Goal: Information Seeking & Learning: Check status

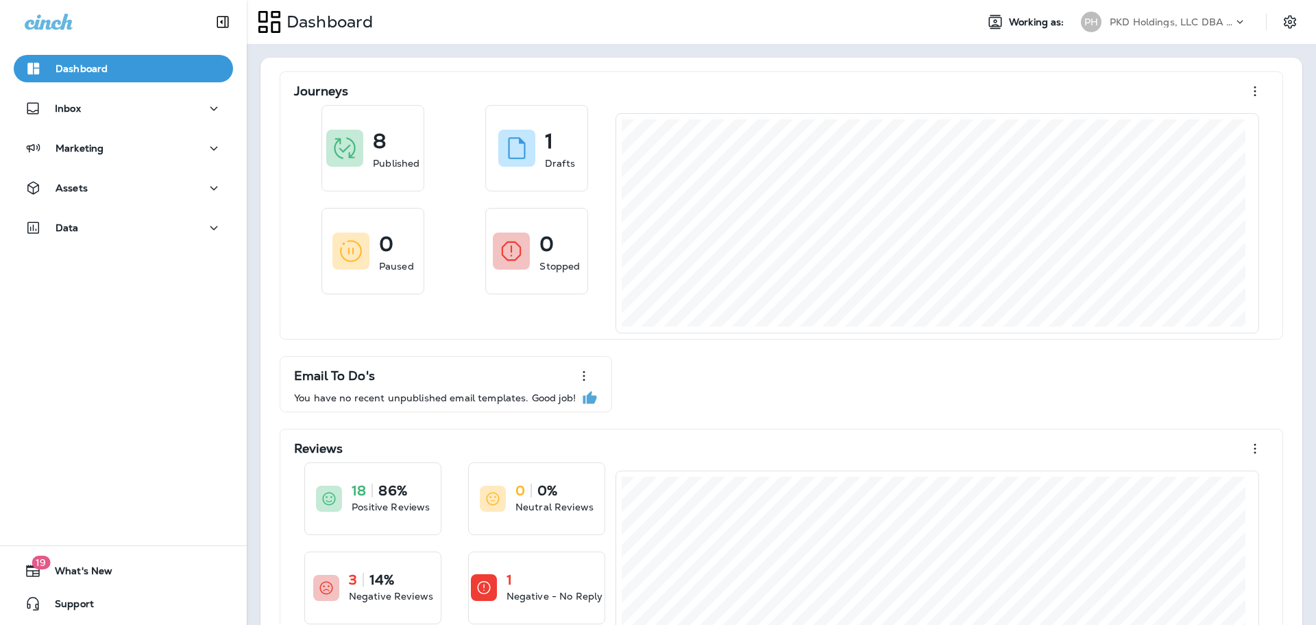
click at [1116, 14] on div "PKD Holdings, LLC DBA Fast Lane Oil Change" at bounding box center [1171, 22] width 123 height 21
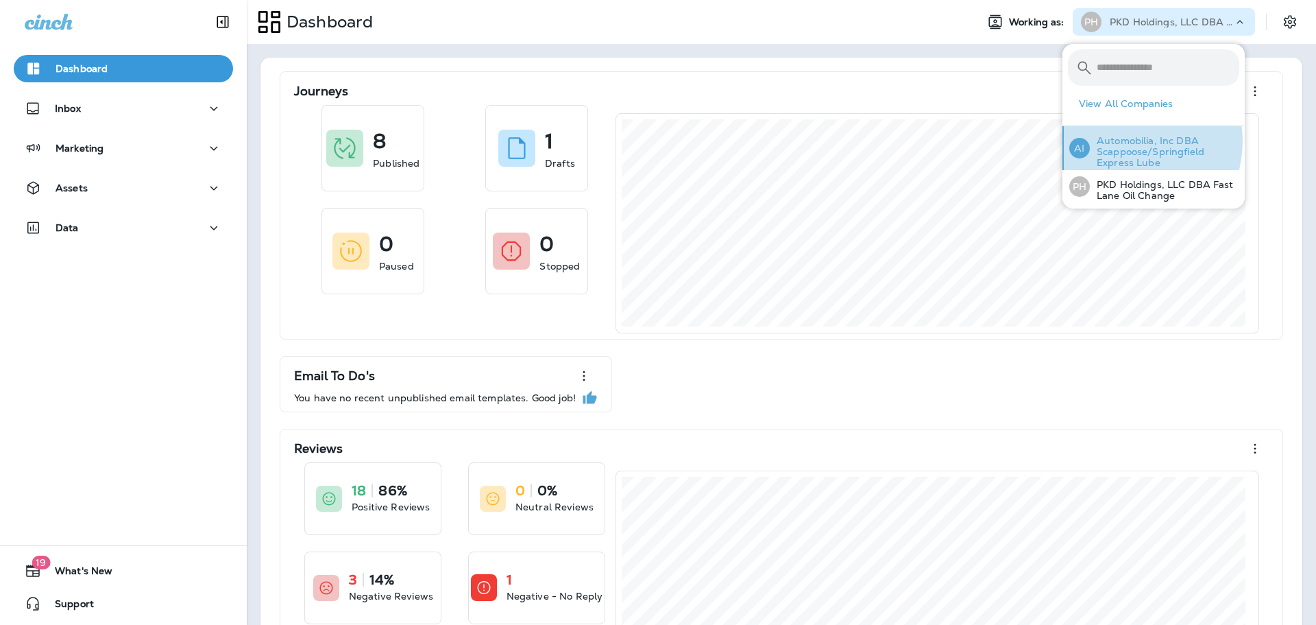
click at [1129, 141] on p "Automobilia, Inc DBA Scappoose/Springfield Express Lube" at bounding box center [1164, 151] width 149 height 33
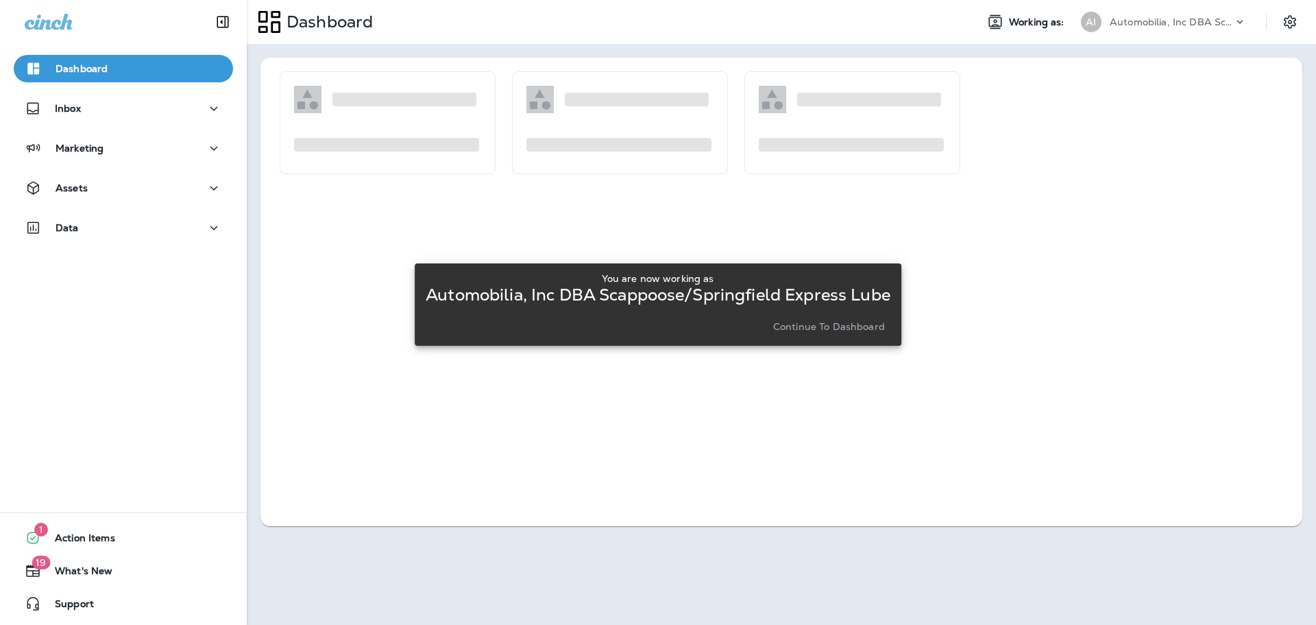
click at [828, 323] on p "Continue to Dashboard" at bounding box center [829, 326] width 112 height 11
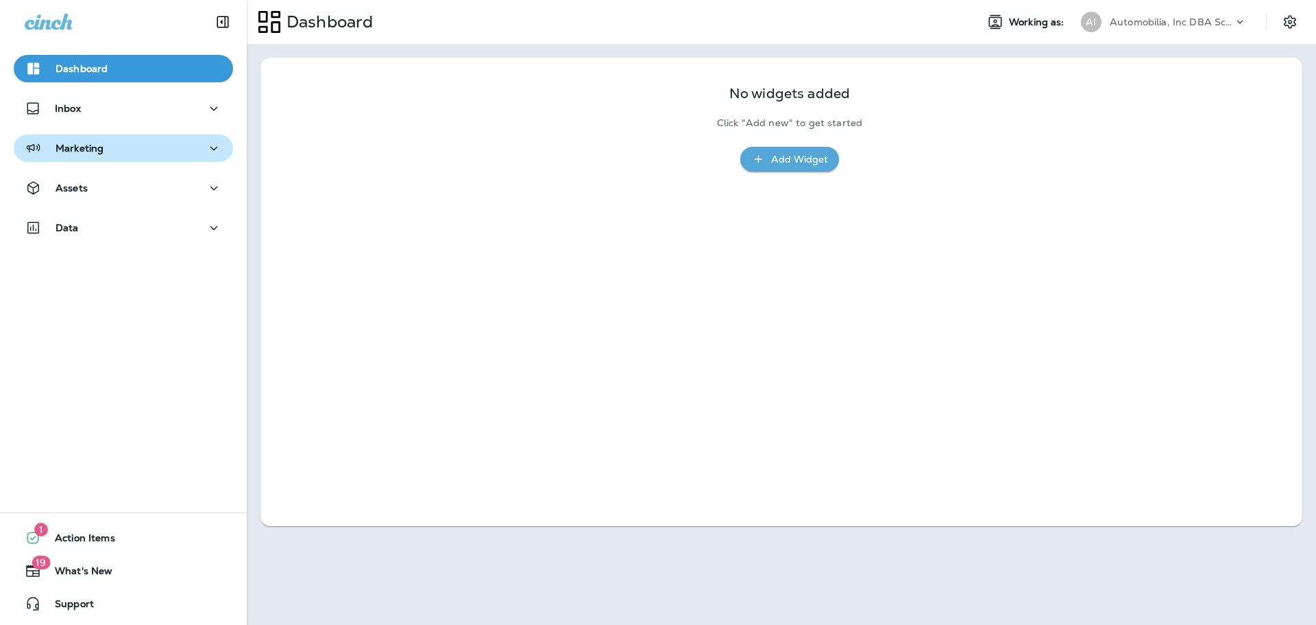
click at [145, 145] on div "Marketing" at bounding box center [123, 148] width 197 height 17
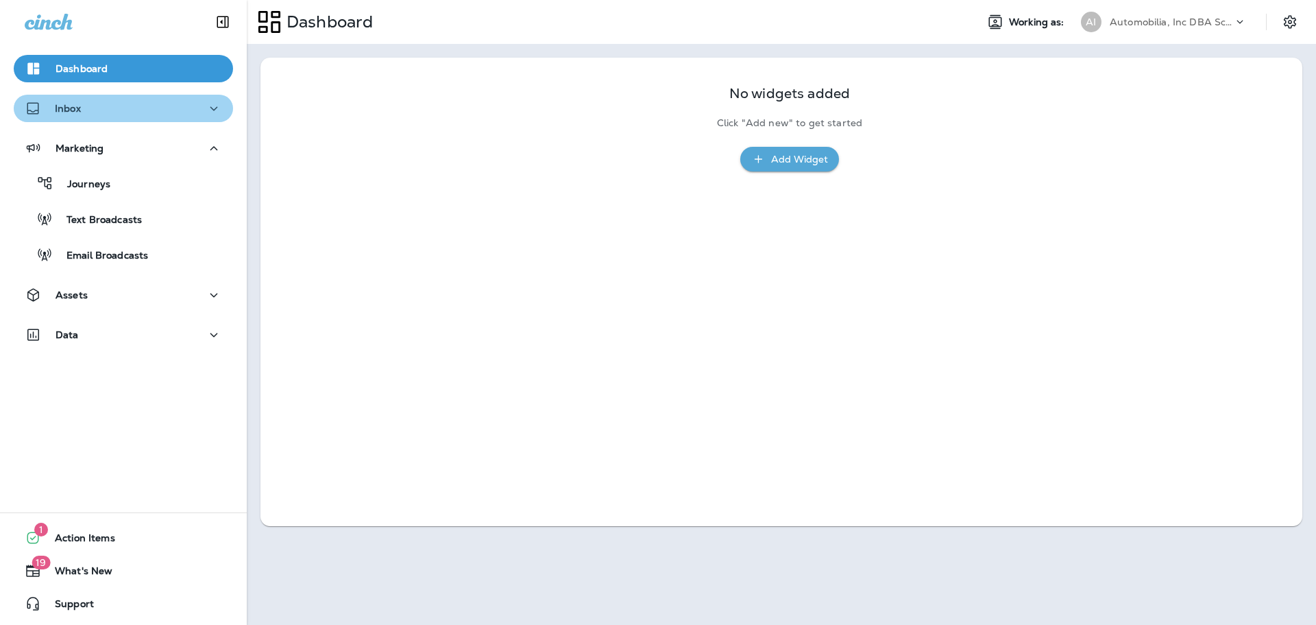
click at [162, 111] on div "Inbox" at bounding box center [123, 108] width 197 height 17
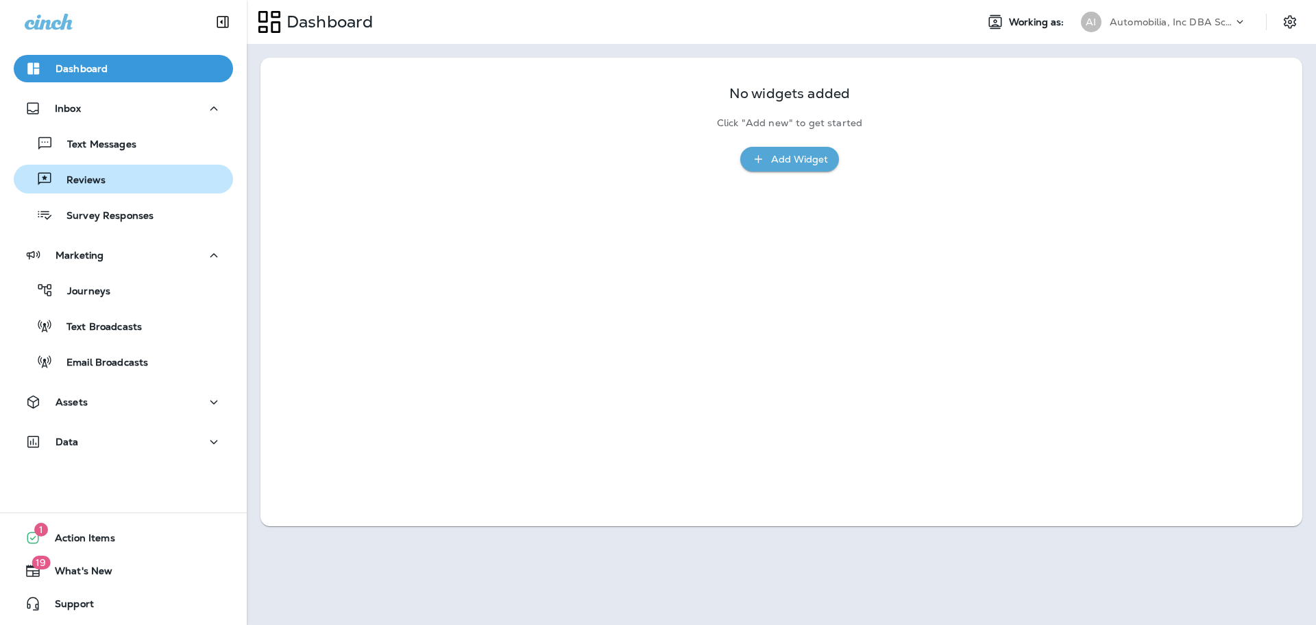
click at [138, 177] on div "Reviews" at bounding box center [123, 179] width 208 height 21
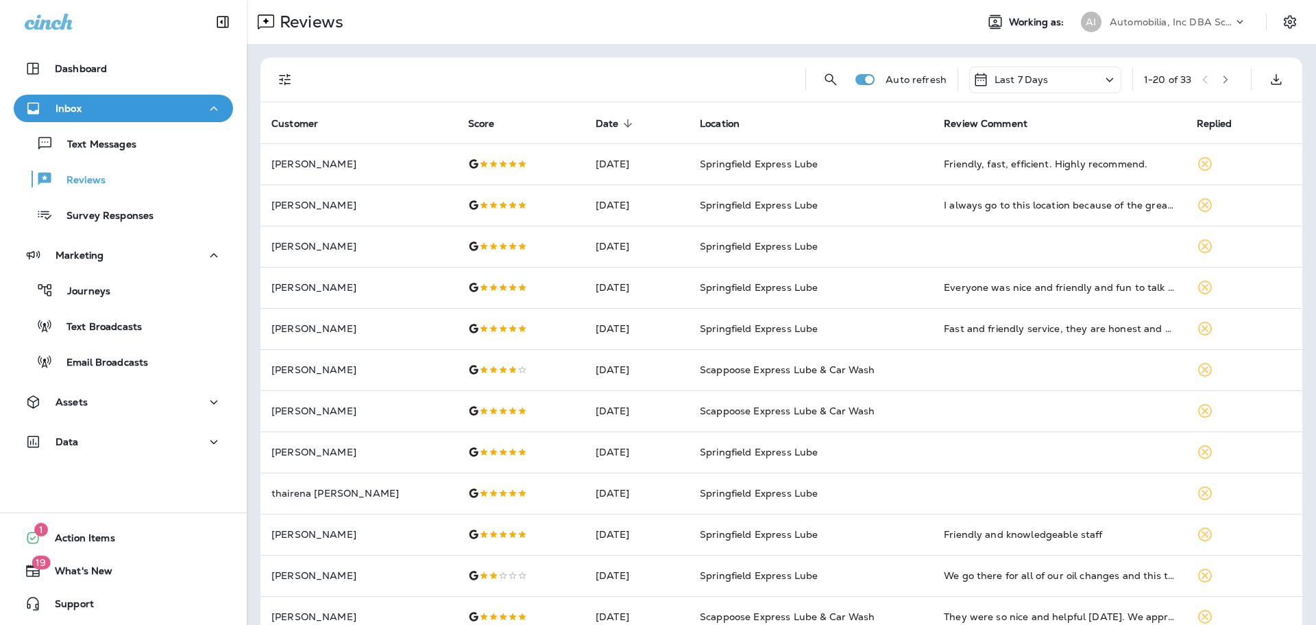
click at [280, 86] on icon "Filters" at bounding box center [285, 79] width 16 height 16
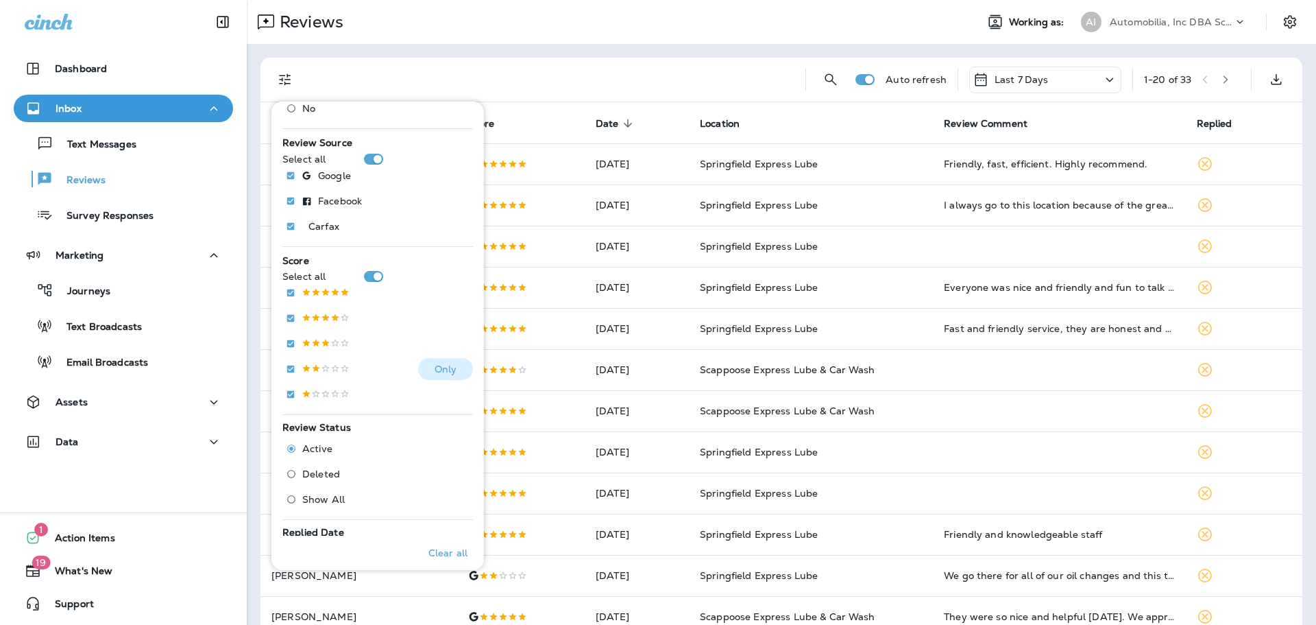
scroll to position [137, 0]
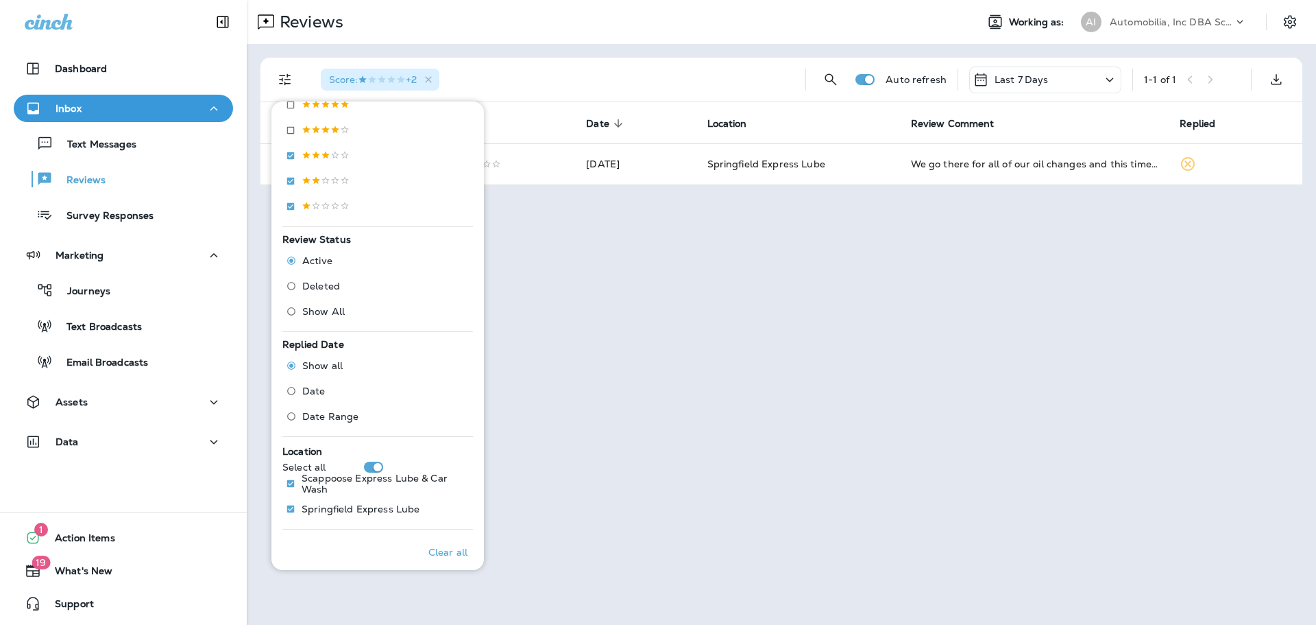
scroll to position [293, 0]
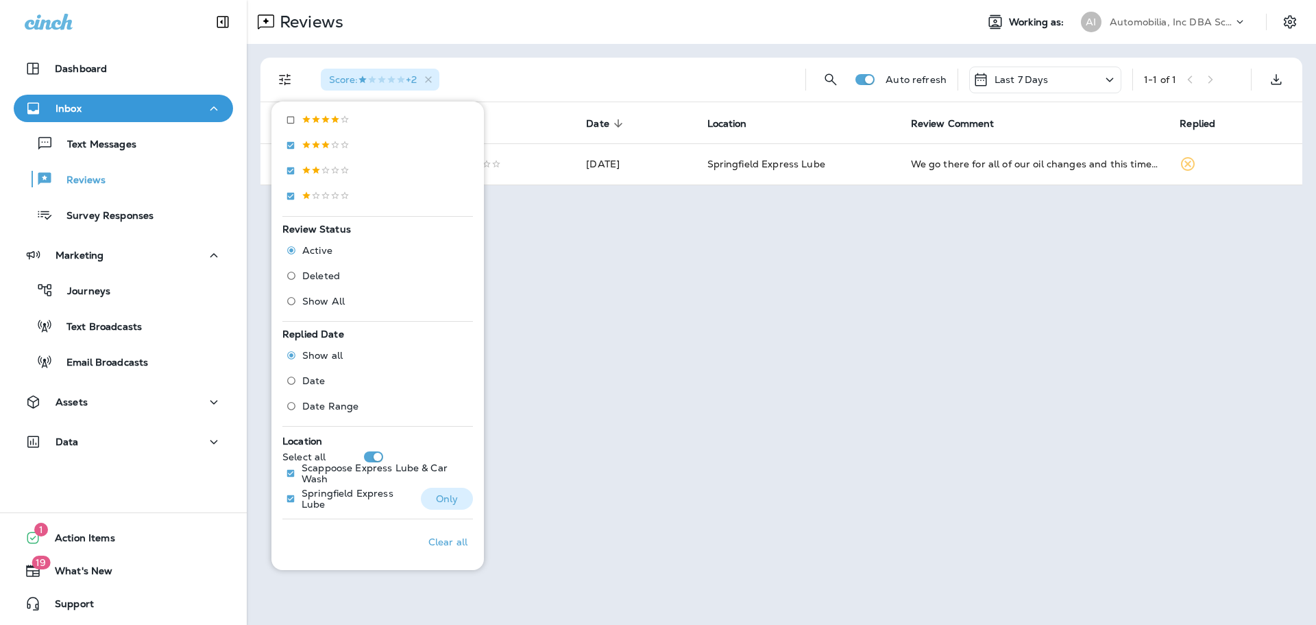
click at [324, 498] on p "Springfield Express Lube" at bounding box center [356, 498] width 108 height 22
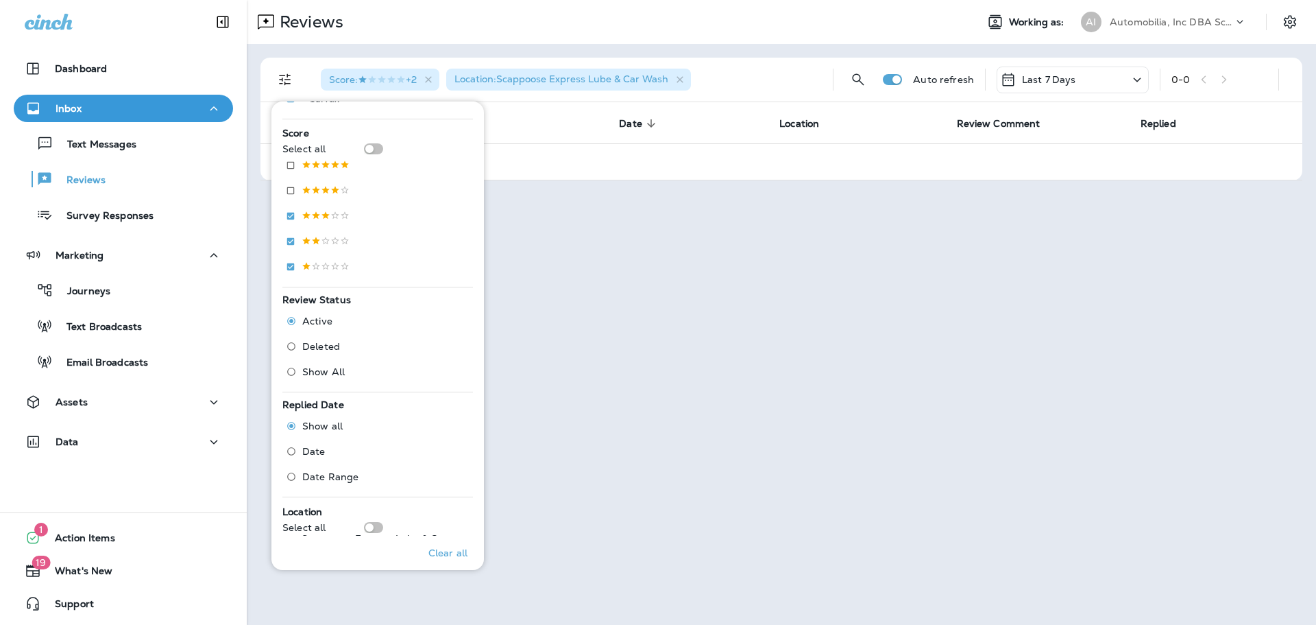
scroll to position [156, 0]
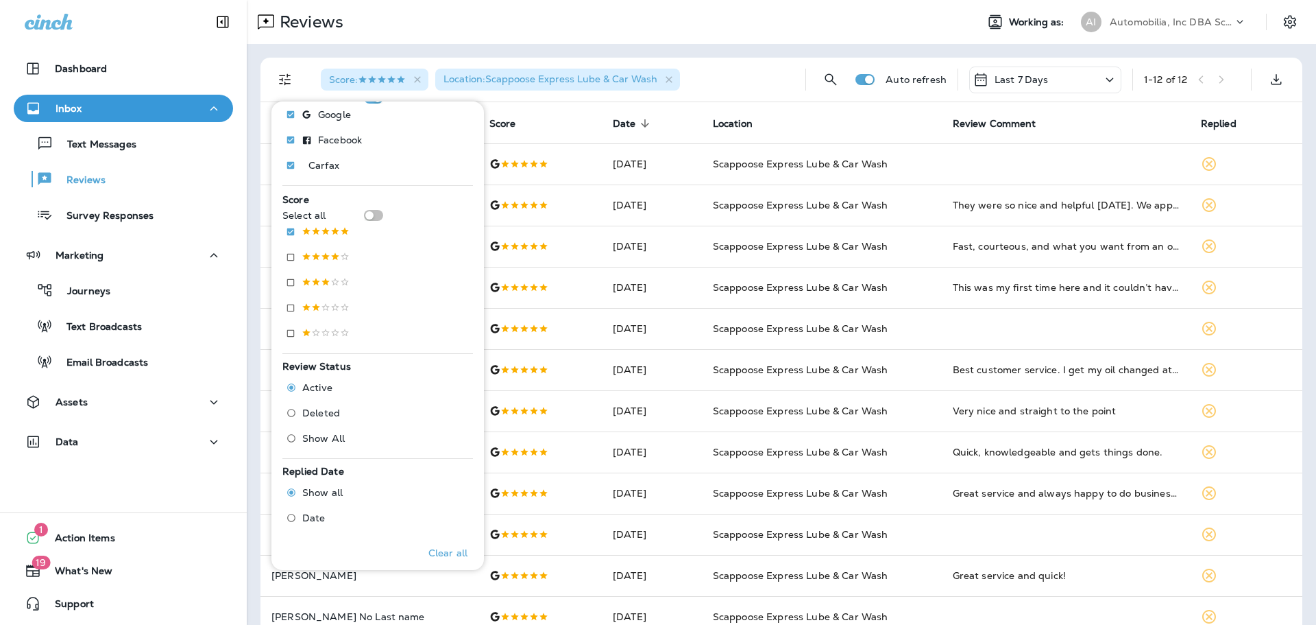
click at [1131, 84] on div "Score : Location : Scappoose Express Lube & Car Wash Auto refresh Last 7 Days 1…" at bounding box center [785, 80] width 1026 height 44
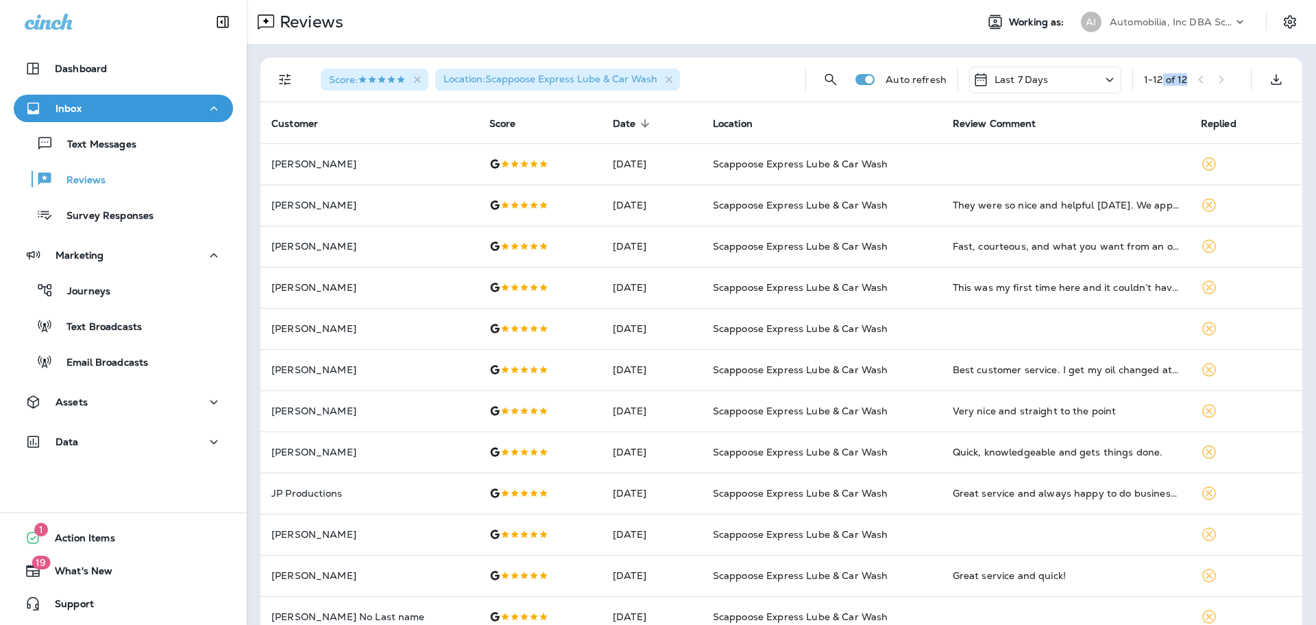
drag, startPoint x: 1156, startPoint y: 77, endPoint x: 1200, endPoint y: 80, distance: 44.0
click at [1200, 80] on div "1 - 12 of 12" at bounding box center [1192, 79] width 96 height 21
click at [280, 91] on button "Filters" at bounding box center [285, 79] width 27 height 27
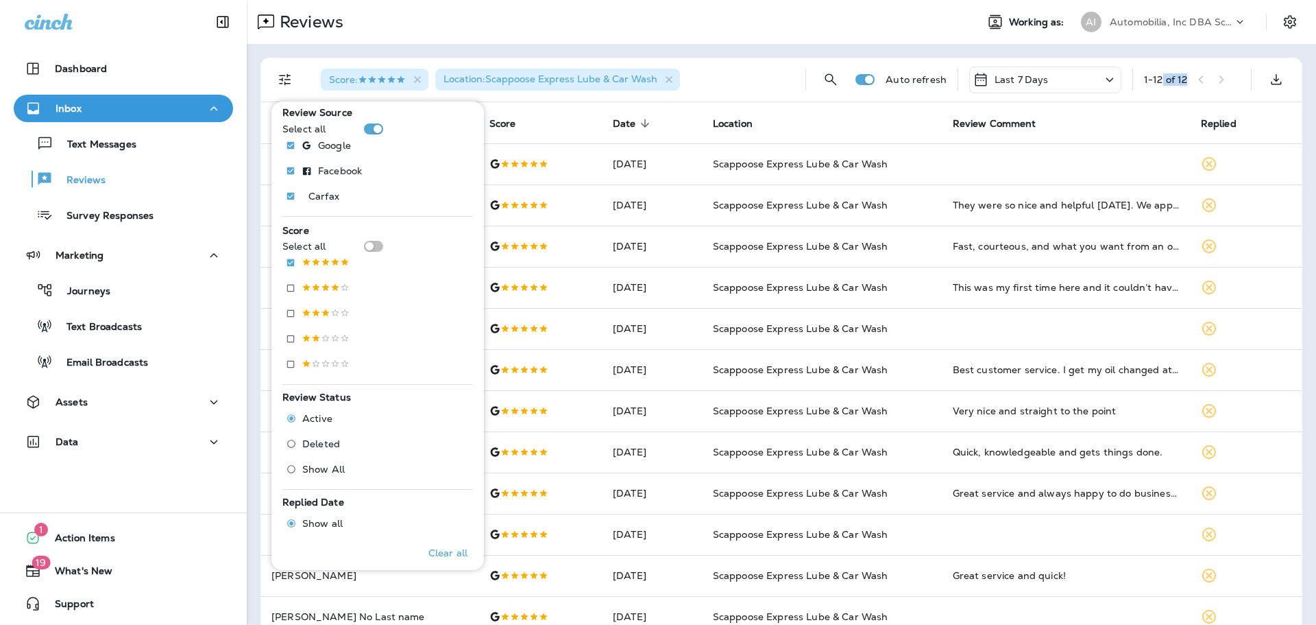
scroll to position [137, 0]
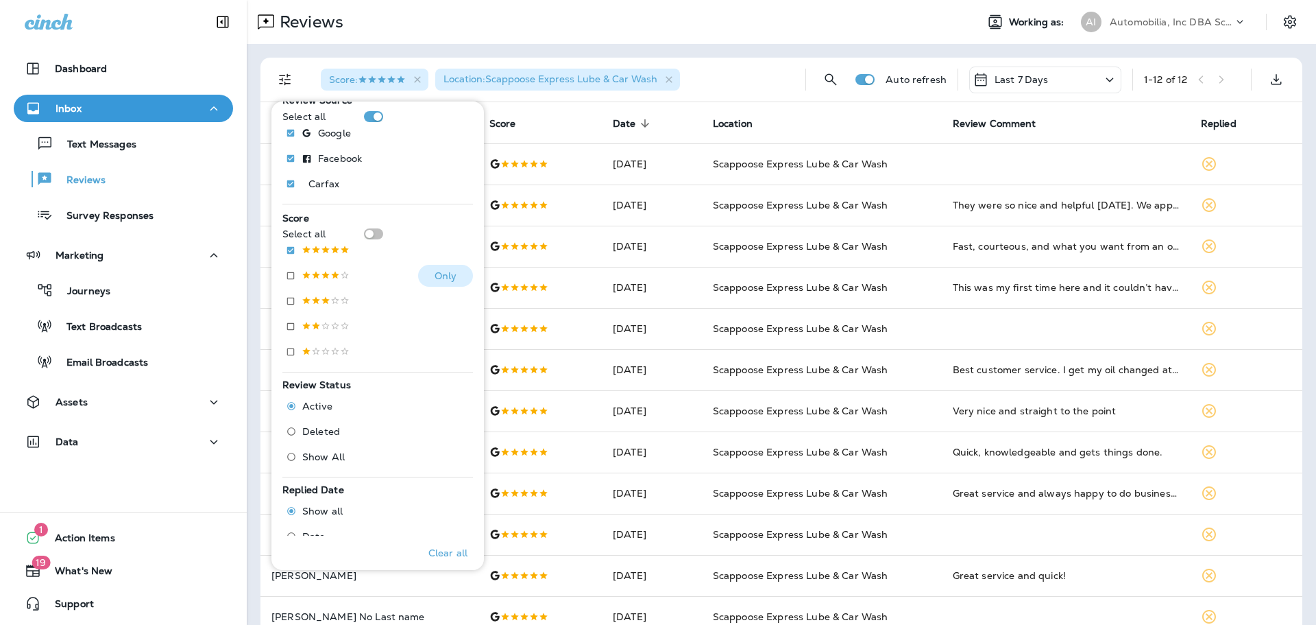
click at [317, 265] on label at bounding box center [315, 276] width 70 height 22
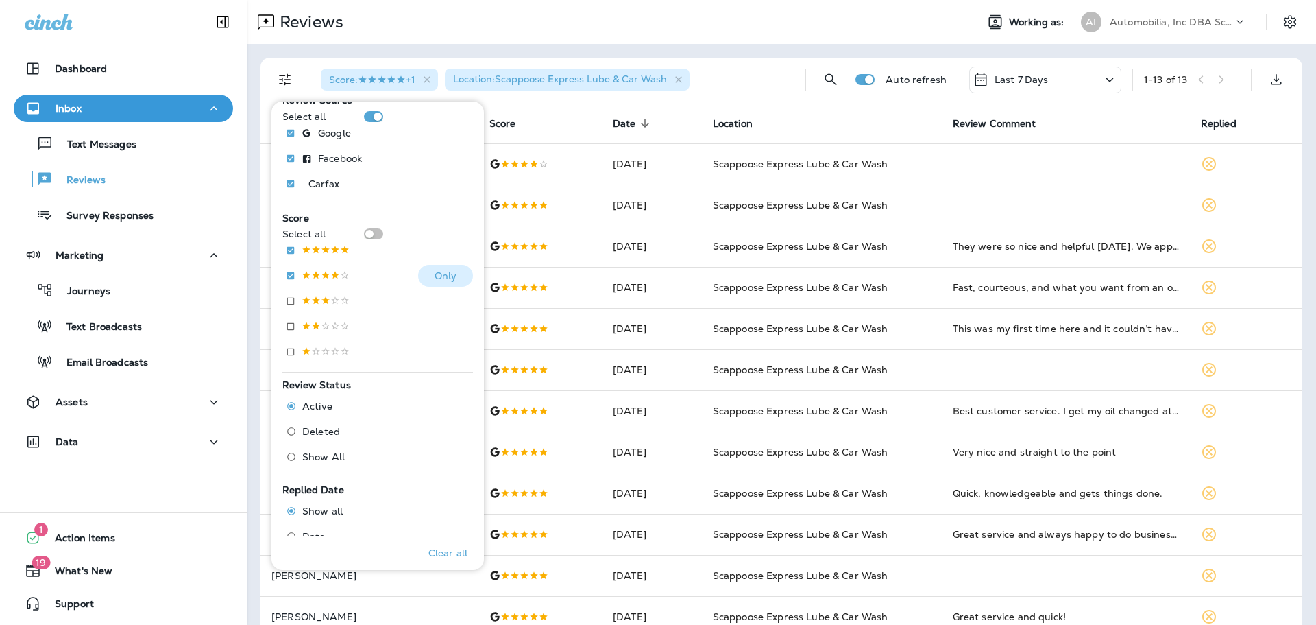
click at [317, 271] on p at bounding box center [326, 276] width 48 height 12
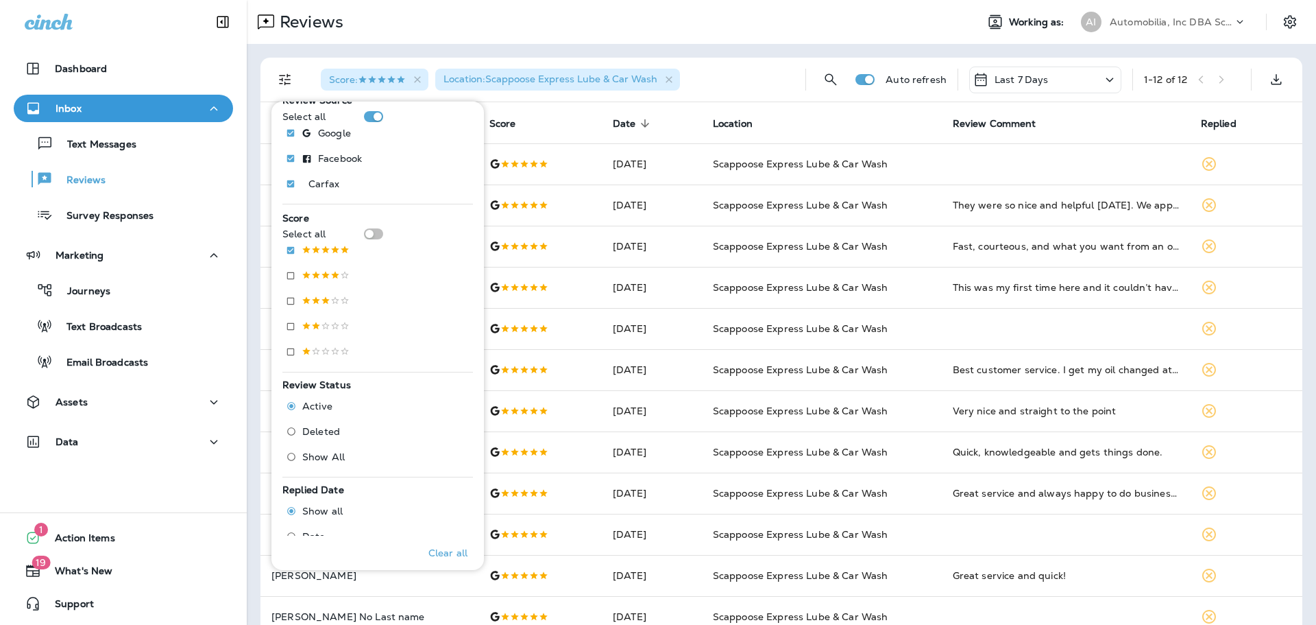
click at [827, 106] on th "Location" at bounding box center [822, 122] width 240 height 41
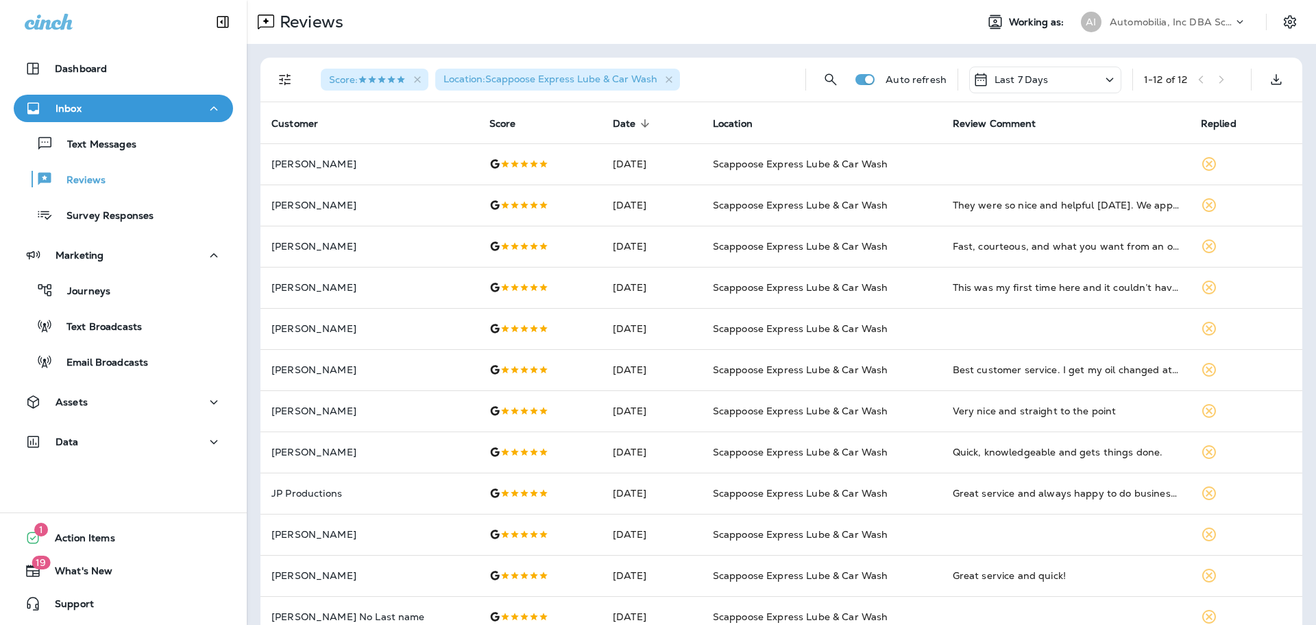
click at [1002, 85] on p "Last 7 Days" at bounding box center [1022, 79] width 54 height 11
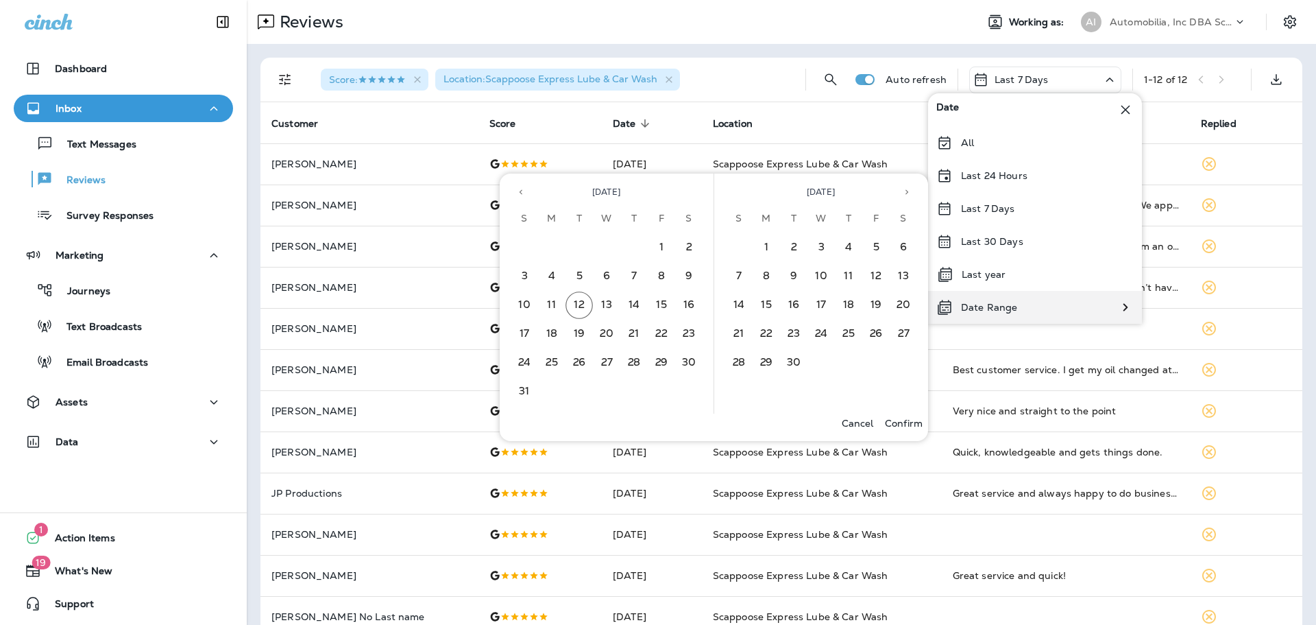
click at [999, 305] on p "Date Range" at bounding box center [989, 307] width 56 height 11
click at [666, 248] on button "1" at bounding box center [661, 247] width 27 height 27
click at [576, 303] on button "12" at bounding box center [579, 304] width 27 height 27
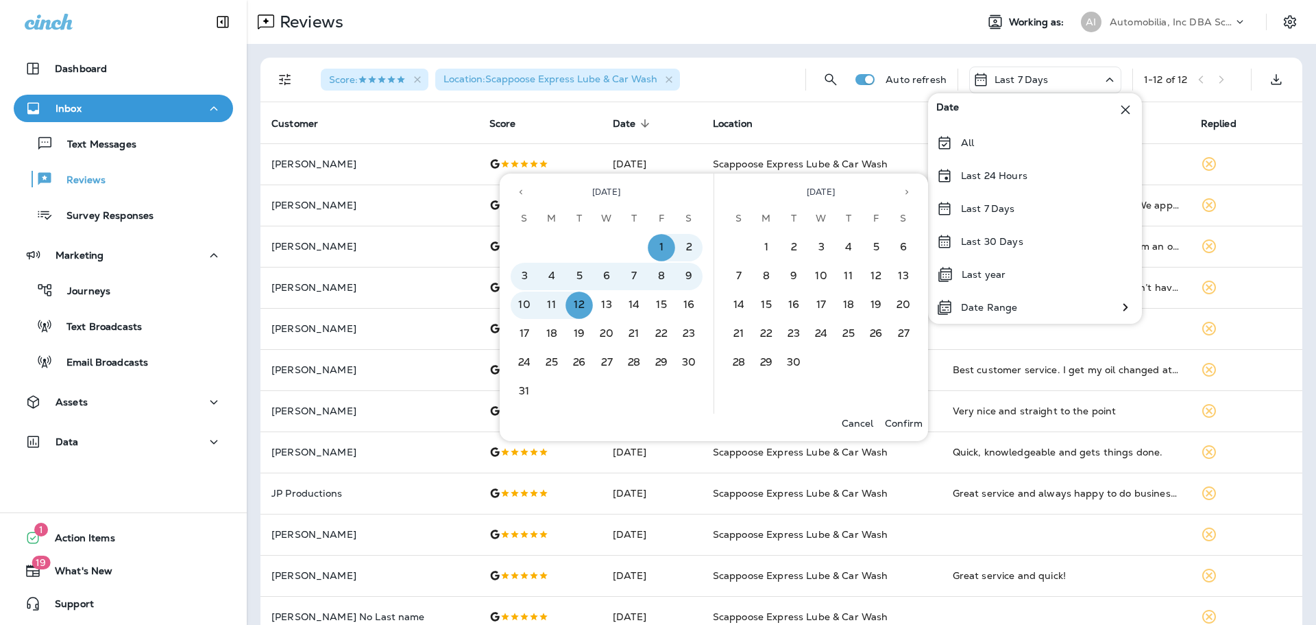
click at [898, 419] on p "Confirm" at bounding box center [904, 423] width 38 height 11
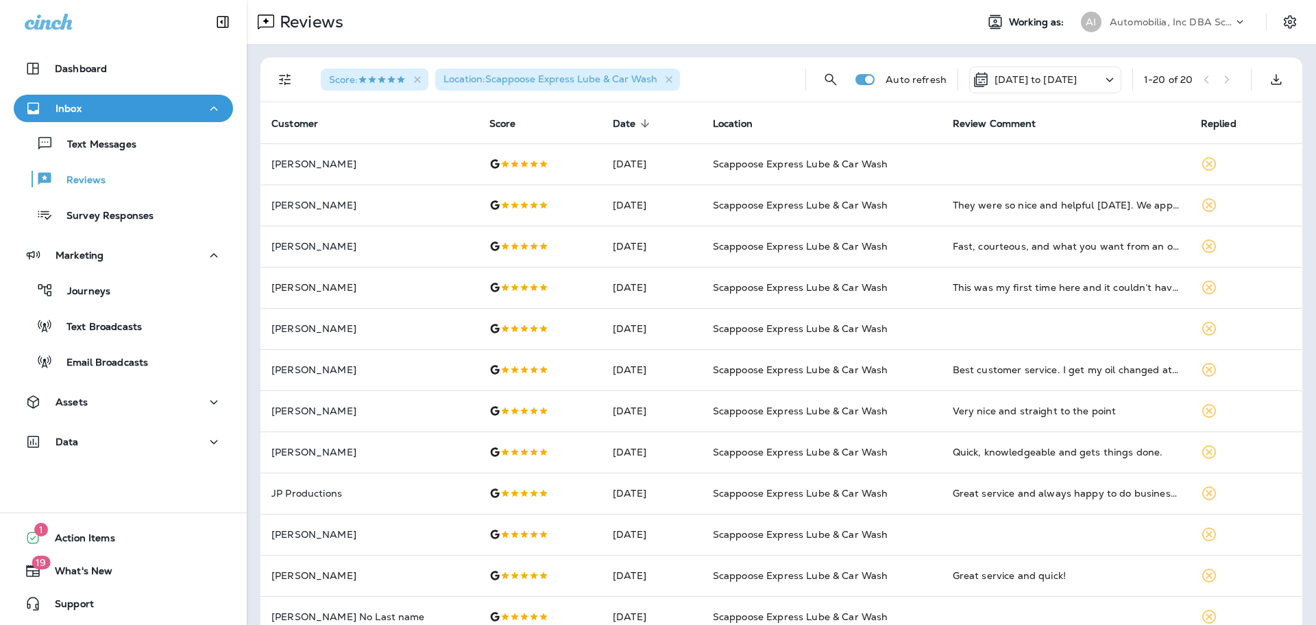
click at [1061, 77] on p "[DATE] to [DATE]" at bounding box center [1036, 79] width 82 height 11
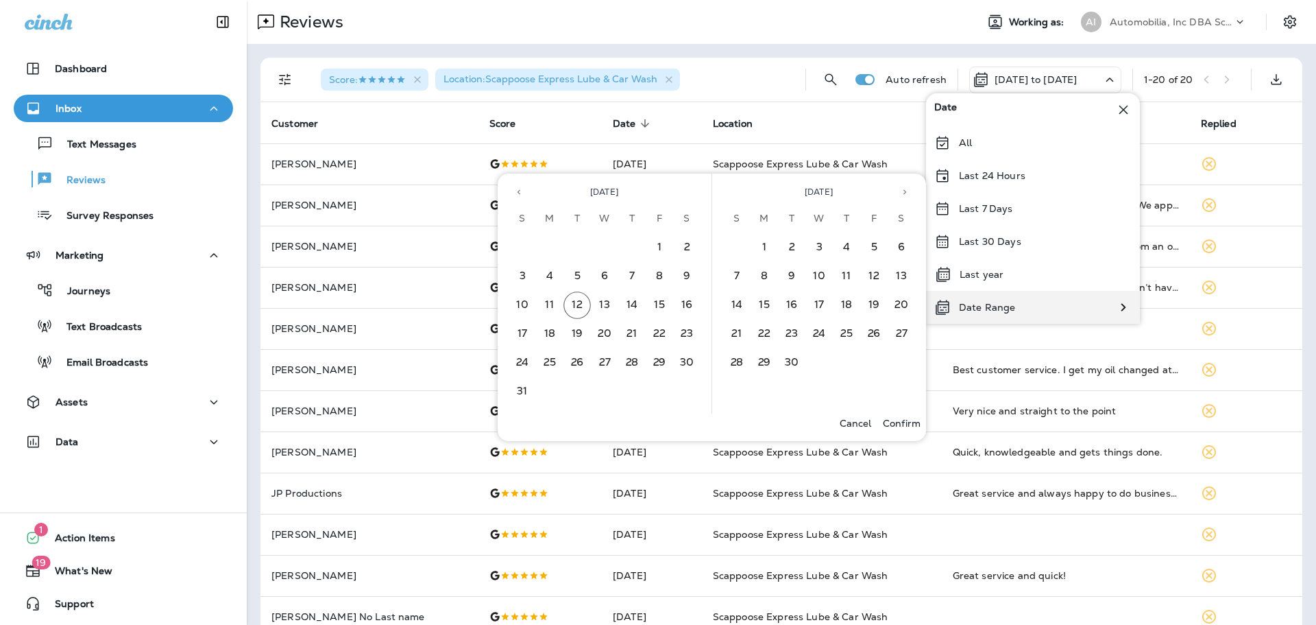
click at [999, 306] on p "Date Range" at bounding box center [987, 307] width 56 height 11
click at [525, 191] on button "Previous month" at bounding box center [519, 192] width 21 height 21
click at [580, 246] on button "1" at bounding box center [577, 247] width 27 height 27
click at [629, 361] on button "31" at bounding box center [631, 362] width 27 height 27
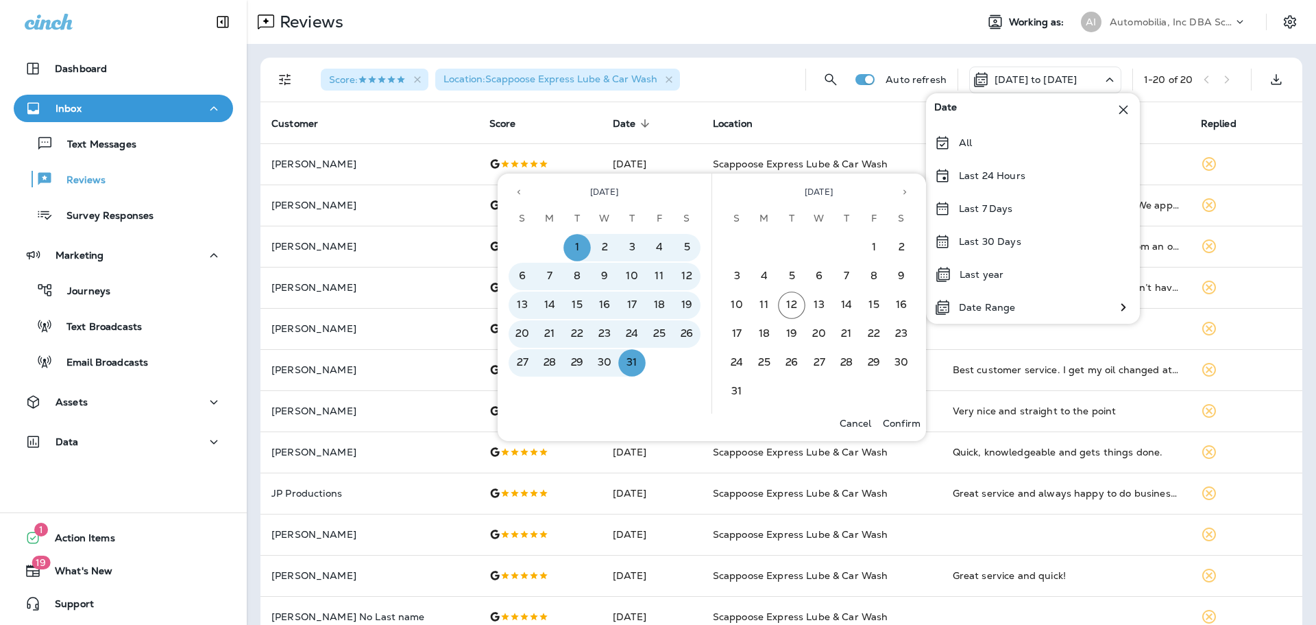
click at [903, 418] on p "Confirm" at bounding box center [902, 423] width 38 height 11
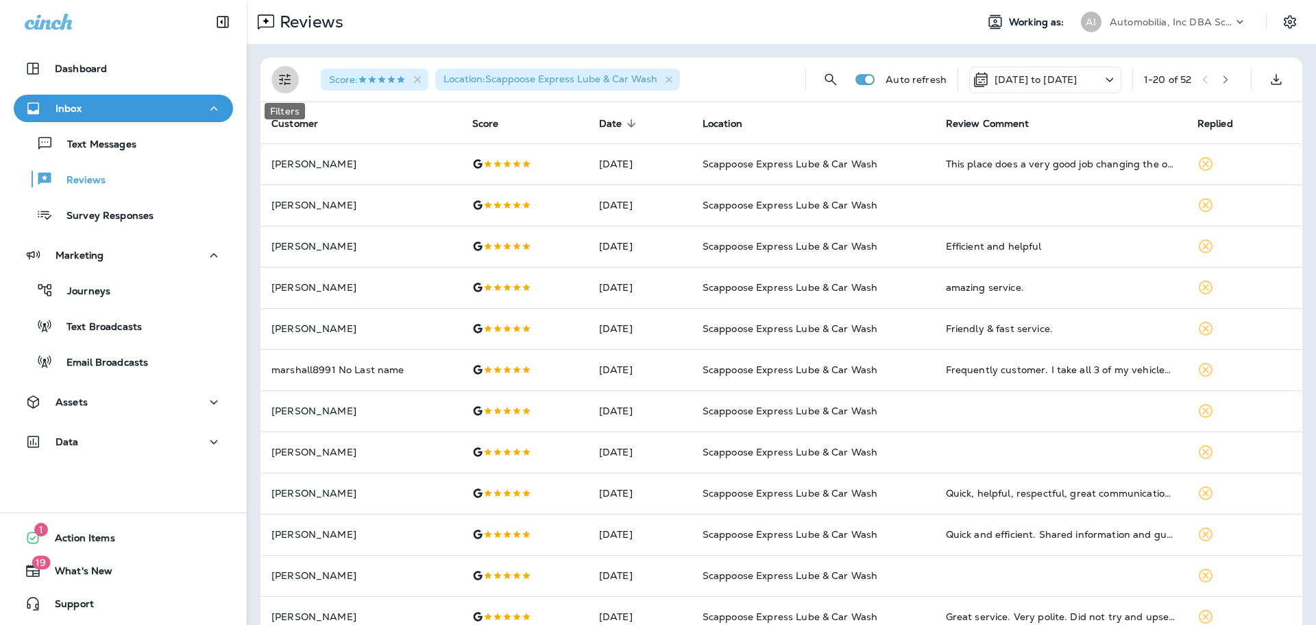
click at [296, 85] on button "Filters" at bounding box center [285, 79] width 27 height 27
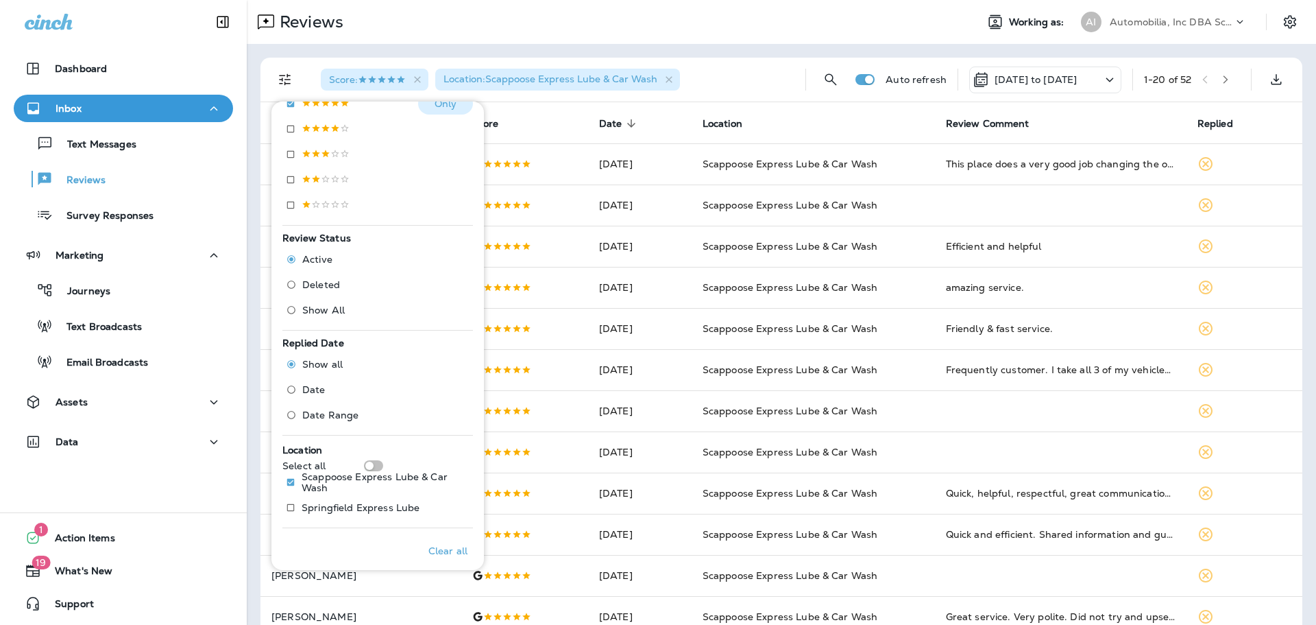
scroll to position [293, 0]
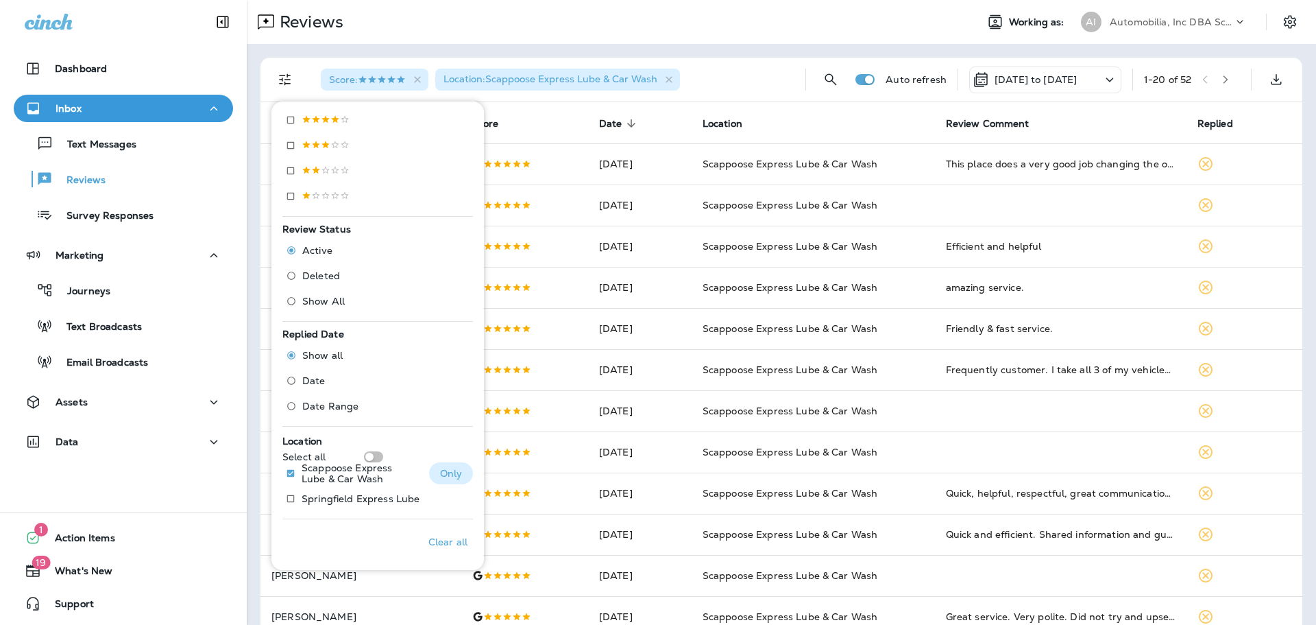
click at [306, 472] on p "Scappoose Express Lube & Car Wash" at bounding box center [360, 473] width 117 height 22
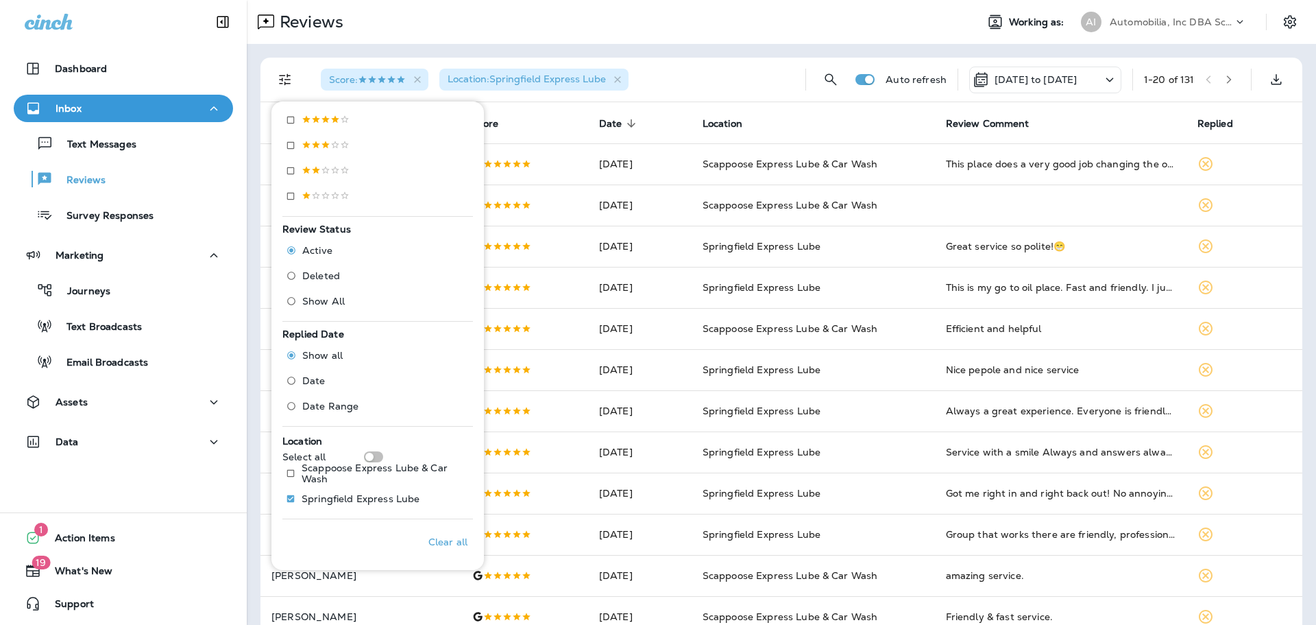
click at [1063, 84] on p "[DATE] to [DATE]" at bounding box center [1036, 79] width 82 height 11
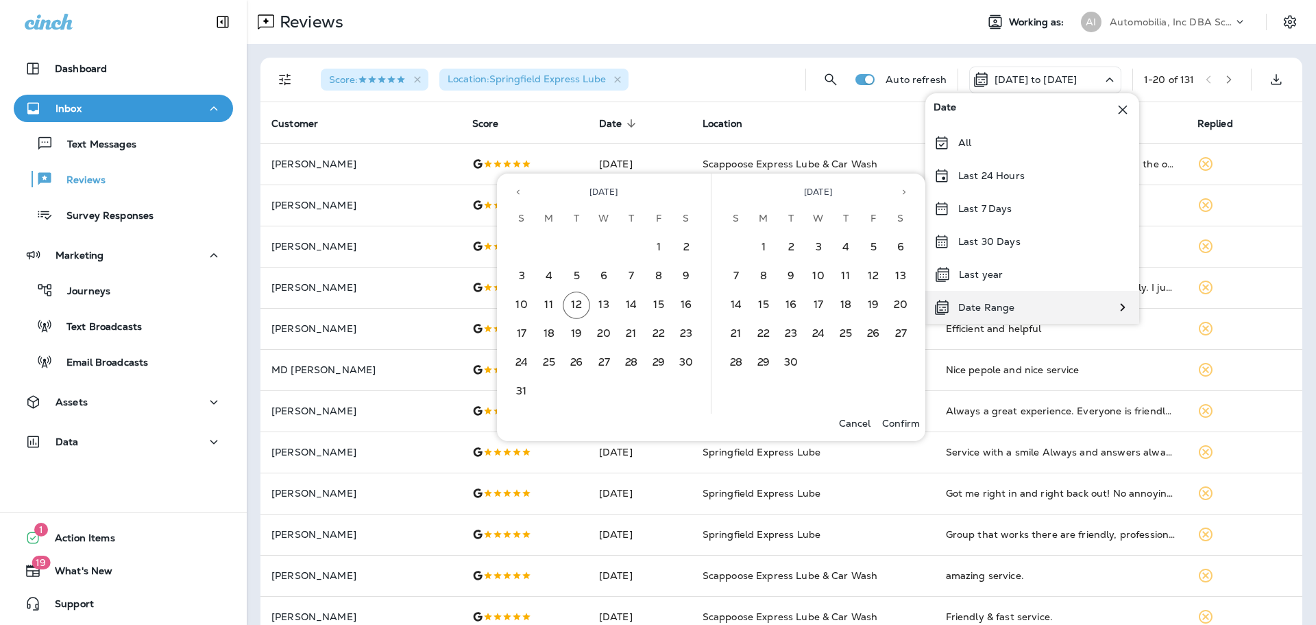
click at [980, 314] on div "Date Range" at bounding box center [974, 307] width 97 height 33
click at [658, 250] on button "1" at bounding box center [658, 247] width 27 height 27
click at [582, 308] on button "12" at bounding box center [576, 304] width 27 height 27
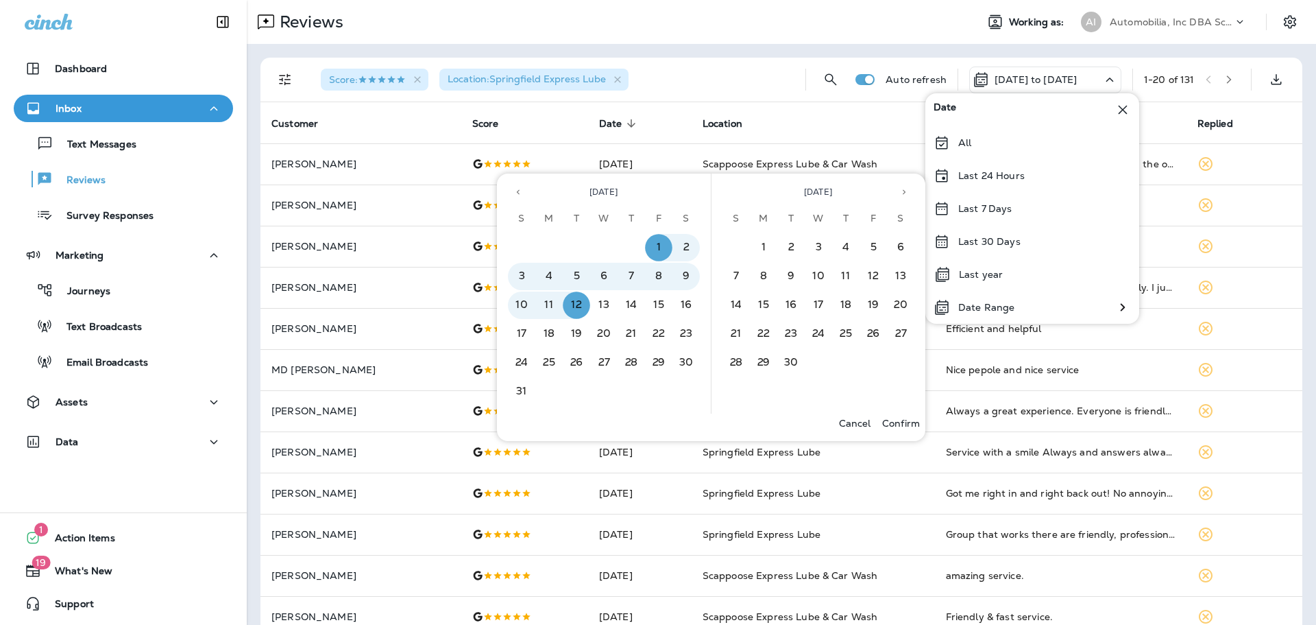
click at [905, 421] on p "Confirm" at bounding box center [901, 423] width 38 height 11
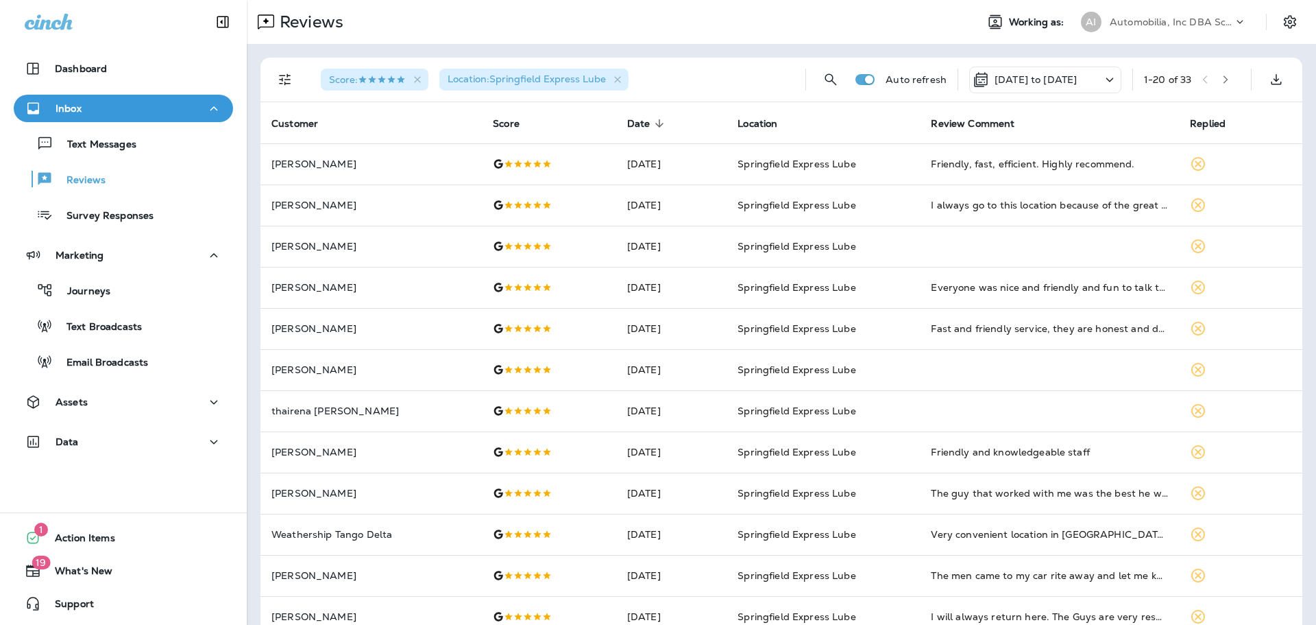
click at [1183, 23] on p "Automobilia, Inc DBA Scappoose/Springfield Express Lube" at bounding box center [1171, 21] width 123 height 11
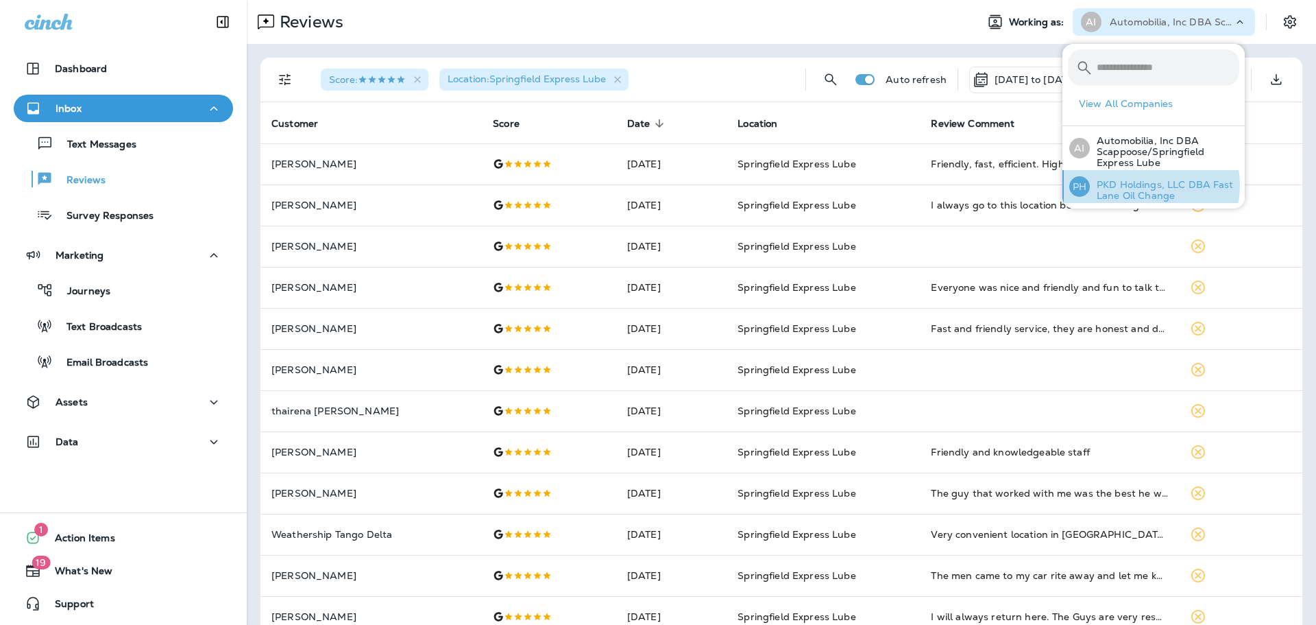
click at [1138, 185] on p "PKD Holdings, LLC DBA Fast Lane Oil Change" at bounding box center [1164, 190] width 149 height 22
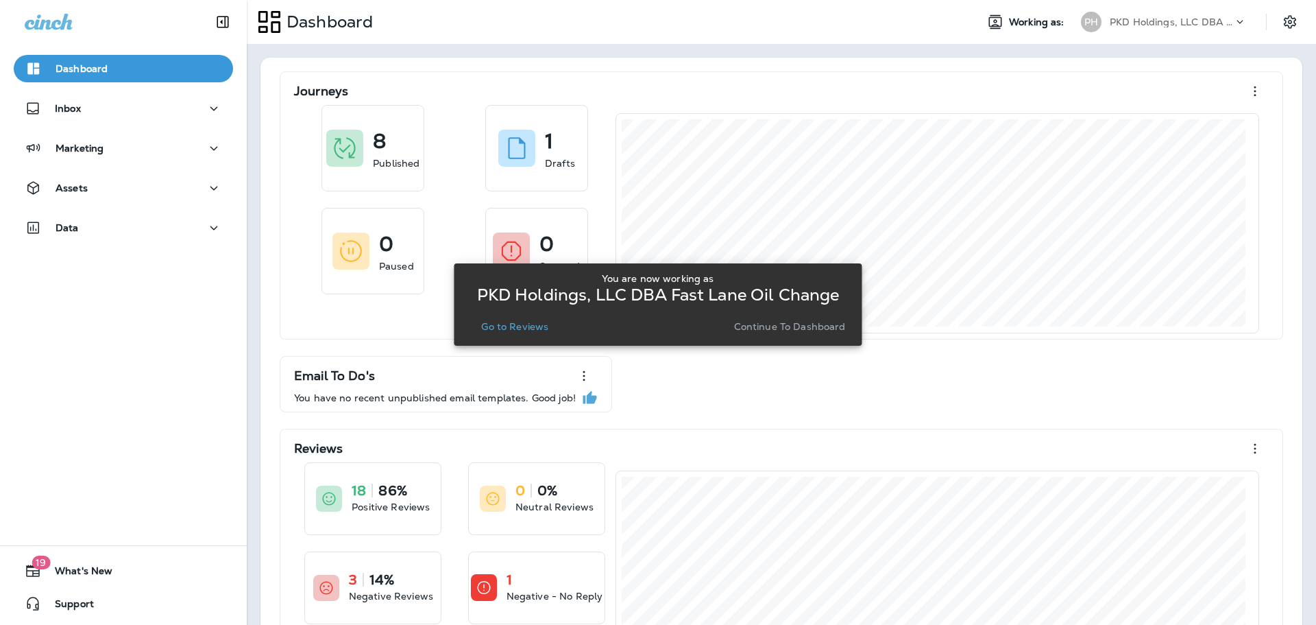
click at [521, 326] on p "Go to Reviews" at bounding box center [514, 326] width 67 height 11
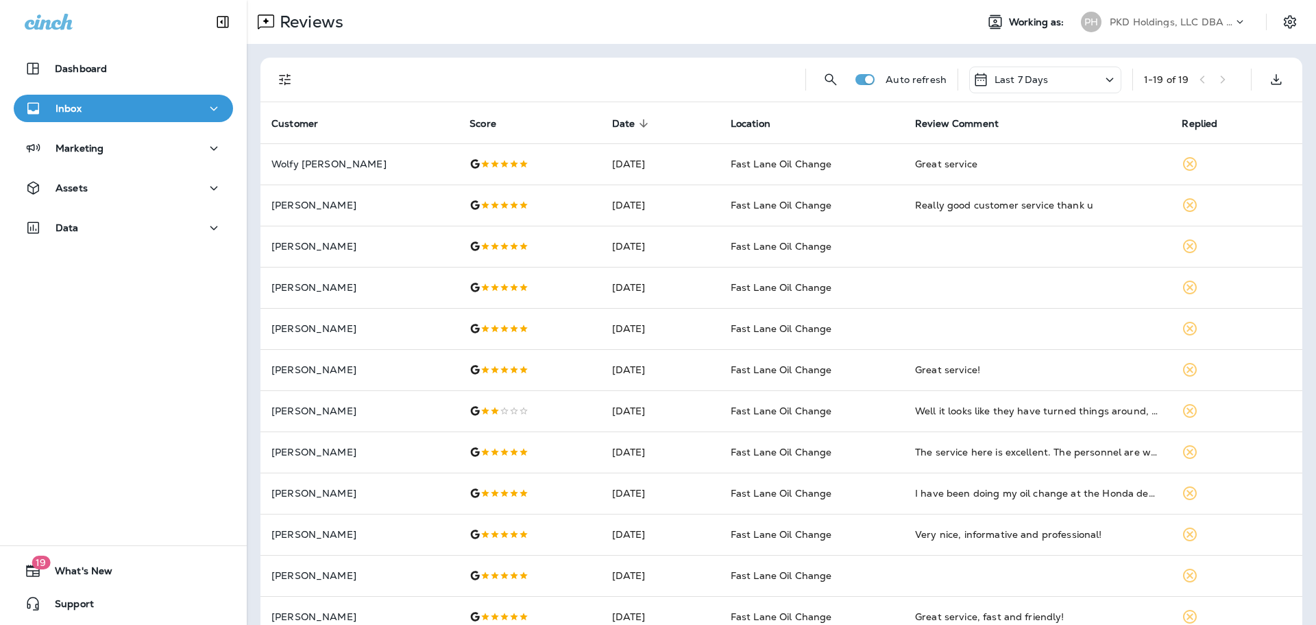
click at [1033, 80] on p "Last 7 Days" at bounding box center [1022, 79] width 54 height 11
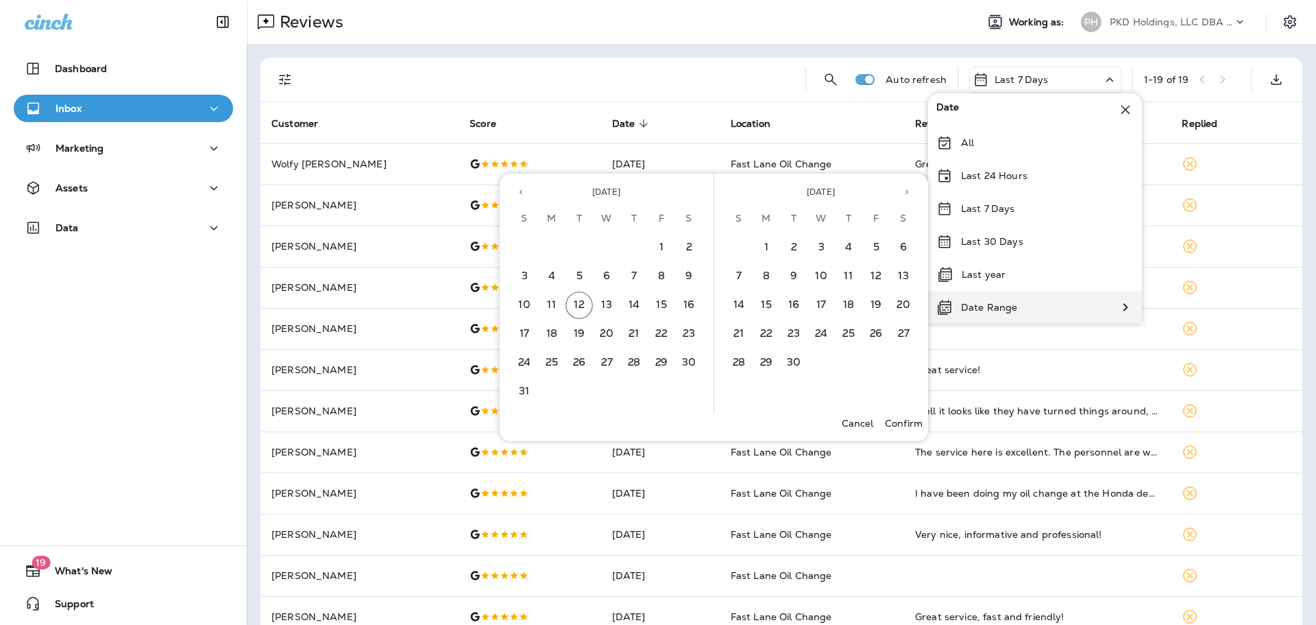
click at [1019, 304] on div "Date Range" at bounding box center [976, 307] width 97 height 33
click at [662, 245] on button "1" at bounding box center [661, 247] width 27 height 27
click at [571, 304] on button "12" at bounding box center [579, 304] width 27 height 27
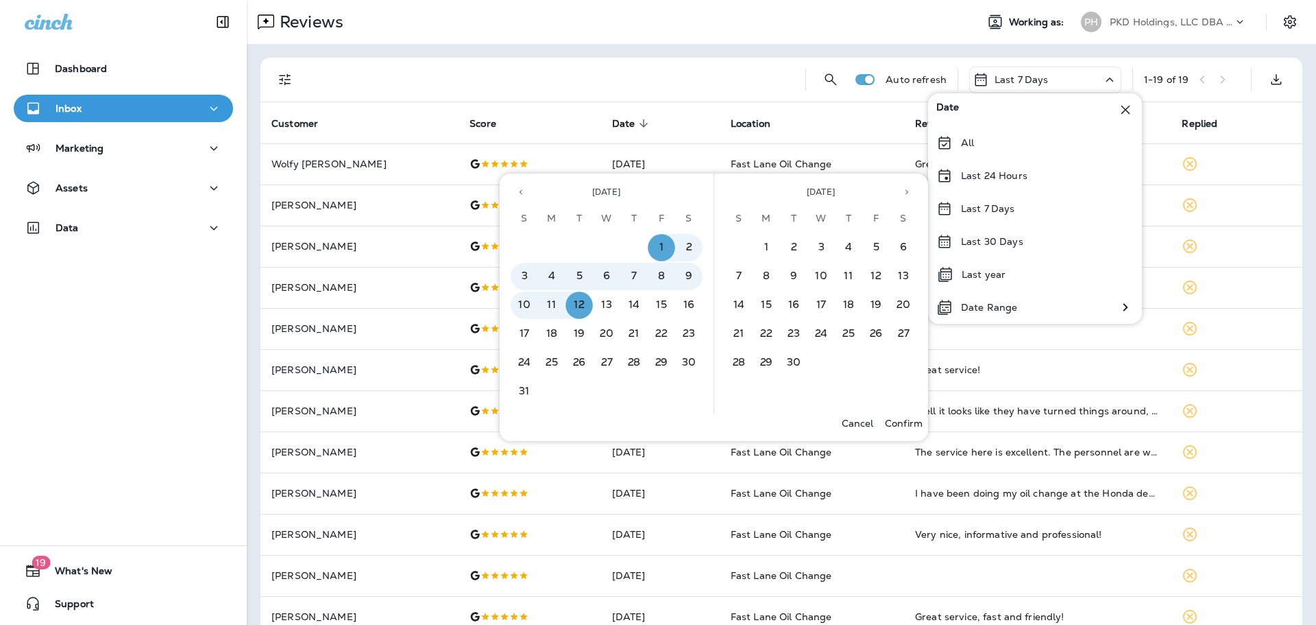
click at [913, 426] on p "Confirm" at bounding box center [904, 423] width 38 height 11
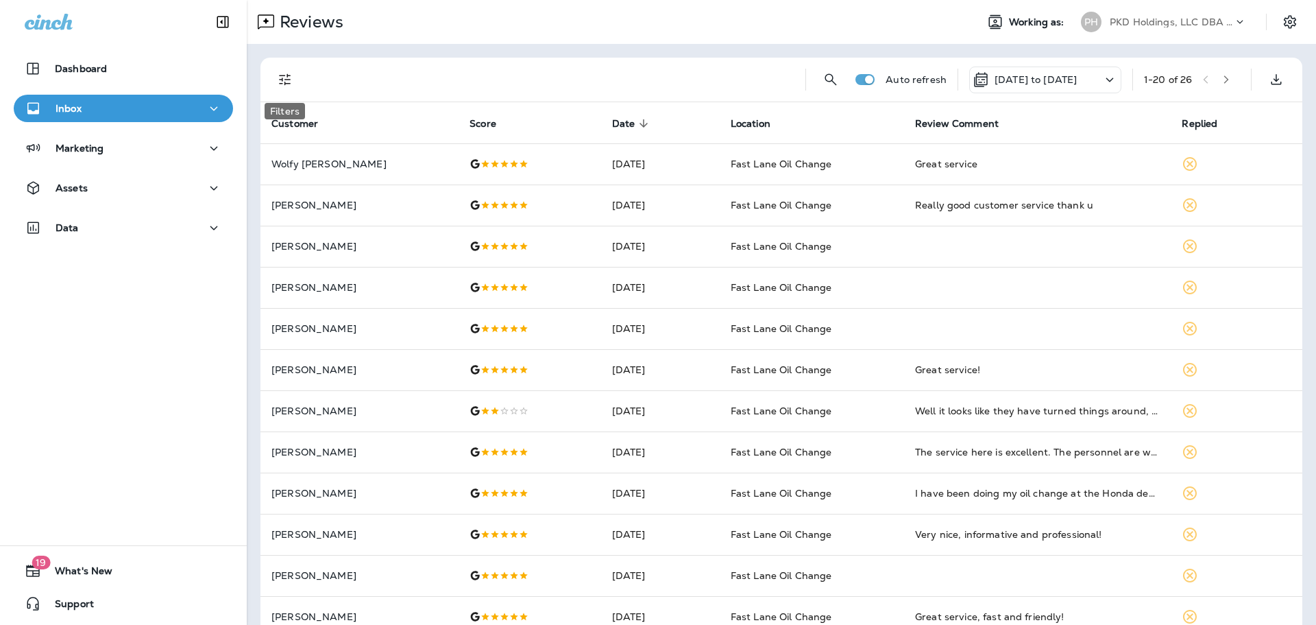
click at [285, 84] on icon "Filters" at bounding box center [285, 80] width 12 height 12
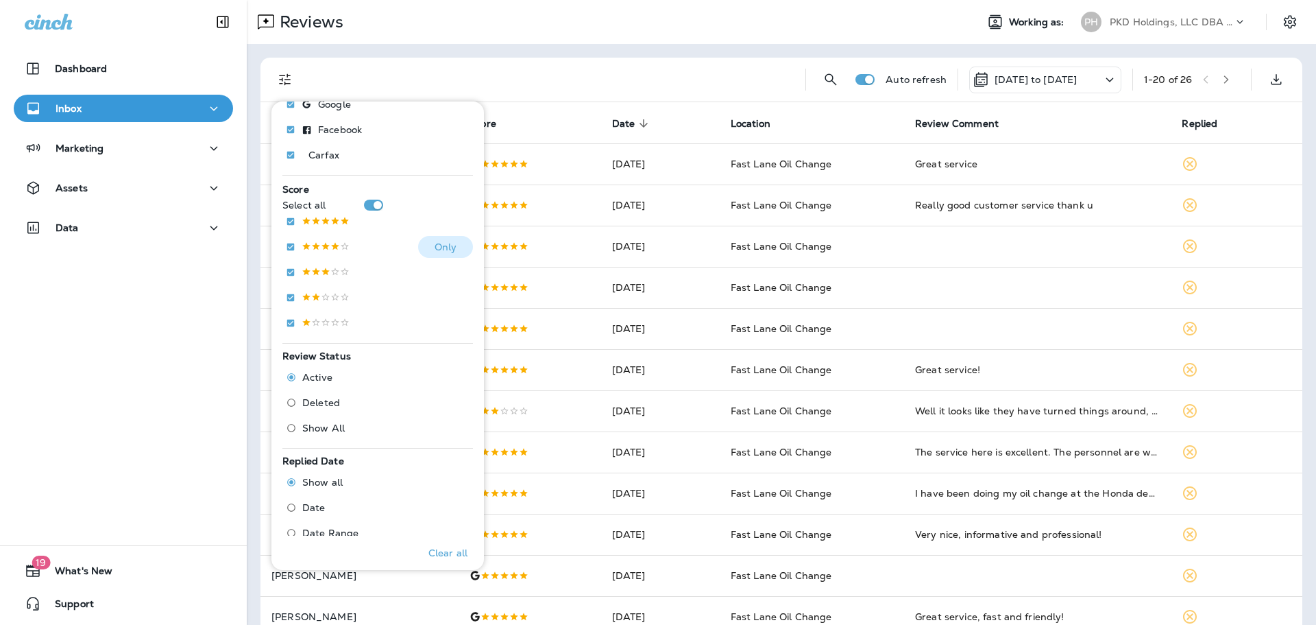
scroll to position [206, 0]
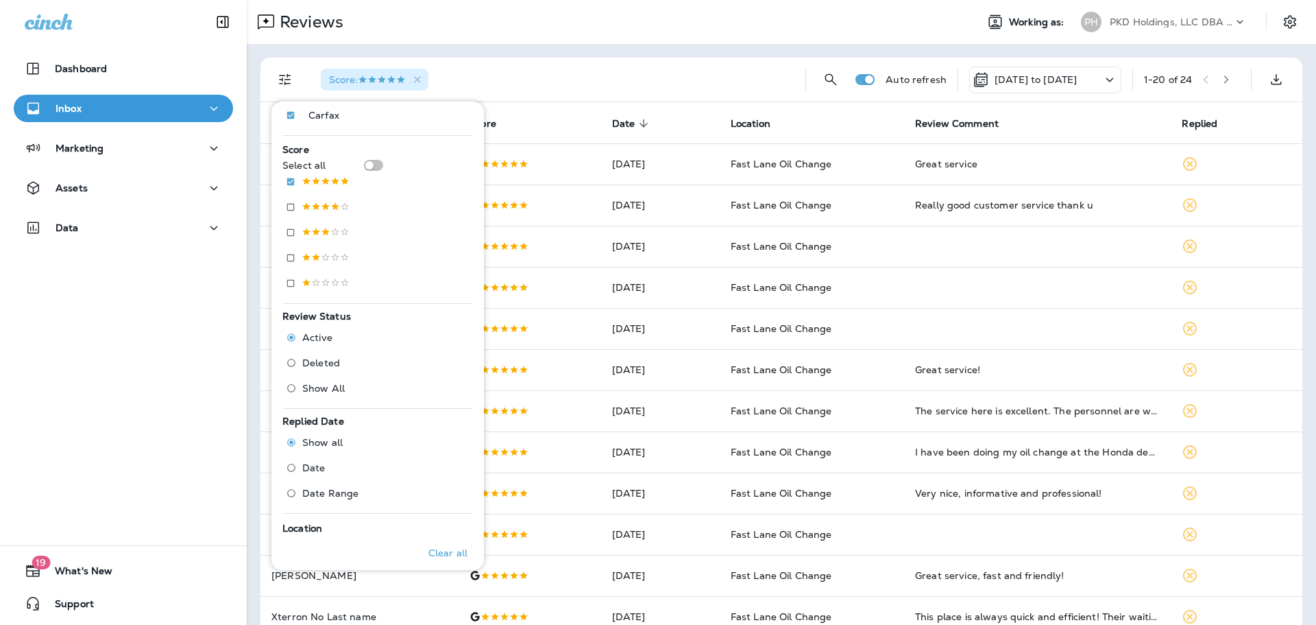
click at [706, 57] on div "Score : Auto refresh [DATE] to [DATE] 1 - 20 of 24 Customer Score Date sorted d…" at bounding box center [782, 512] width 1070 height 937
